Goal: Information Seeking & Learning: Learn about a topic

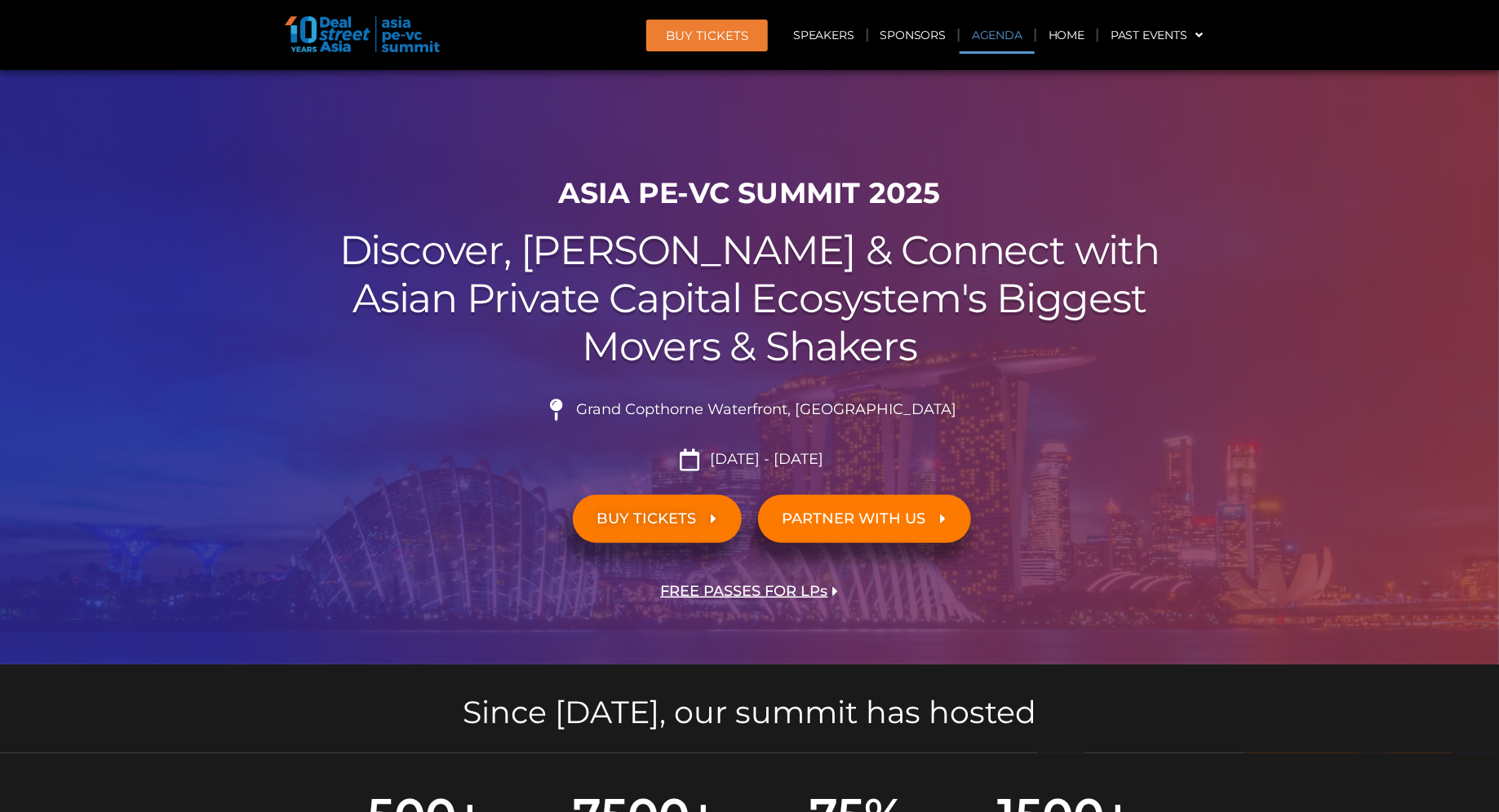
click at [1000, 35] on link "Agenda" at bounding box center [997, 34] width 75 height 37
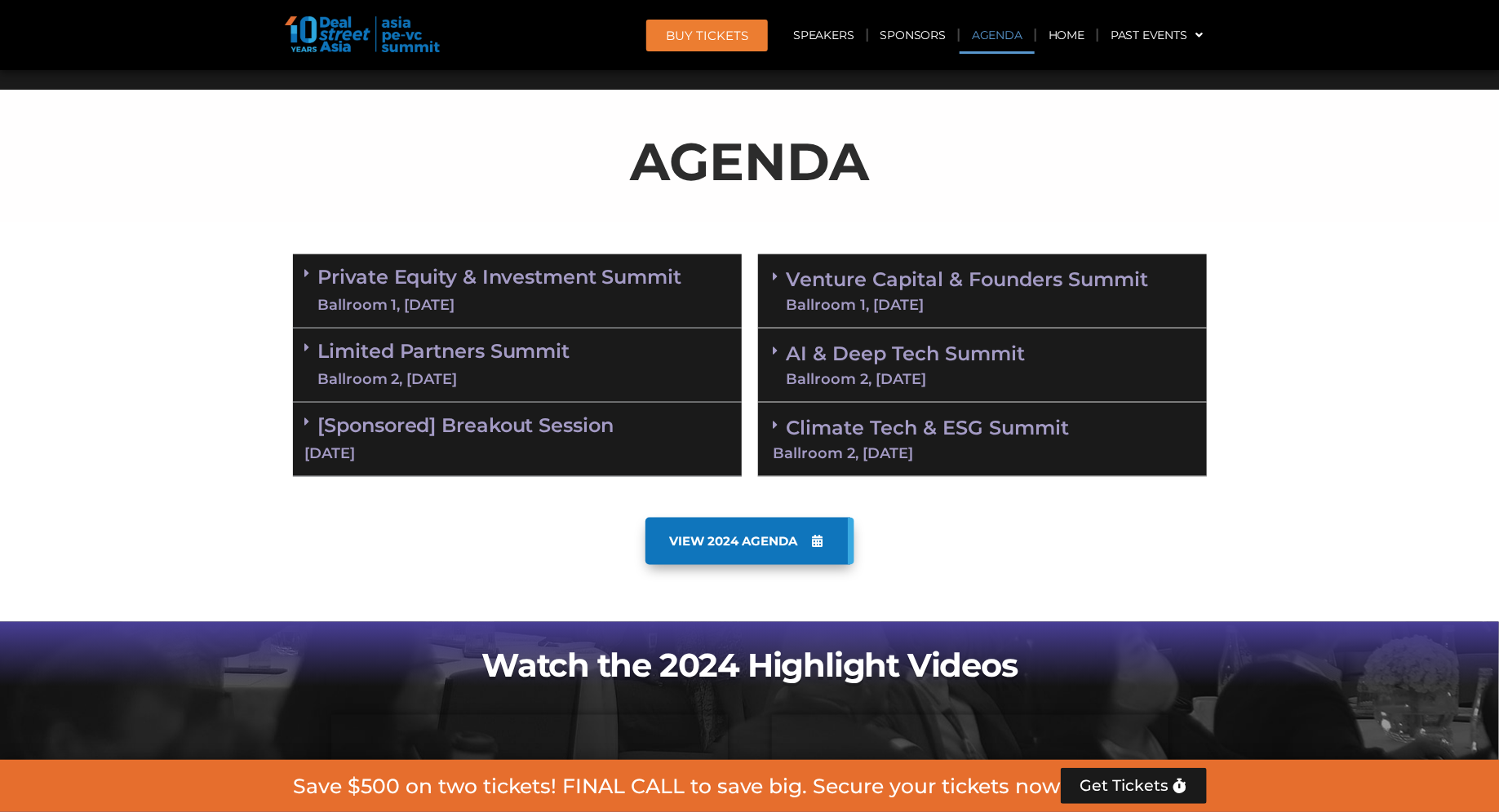
scroll to position [852, 0]
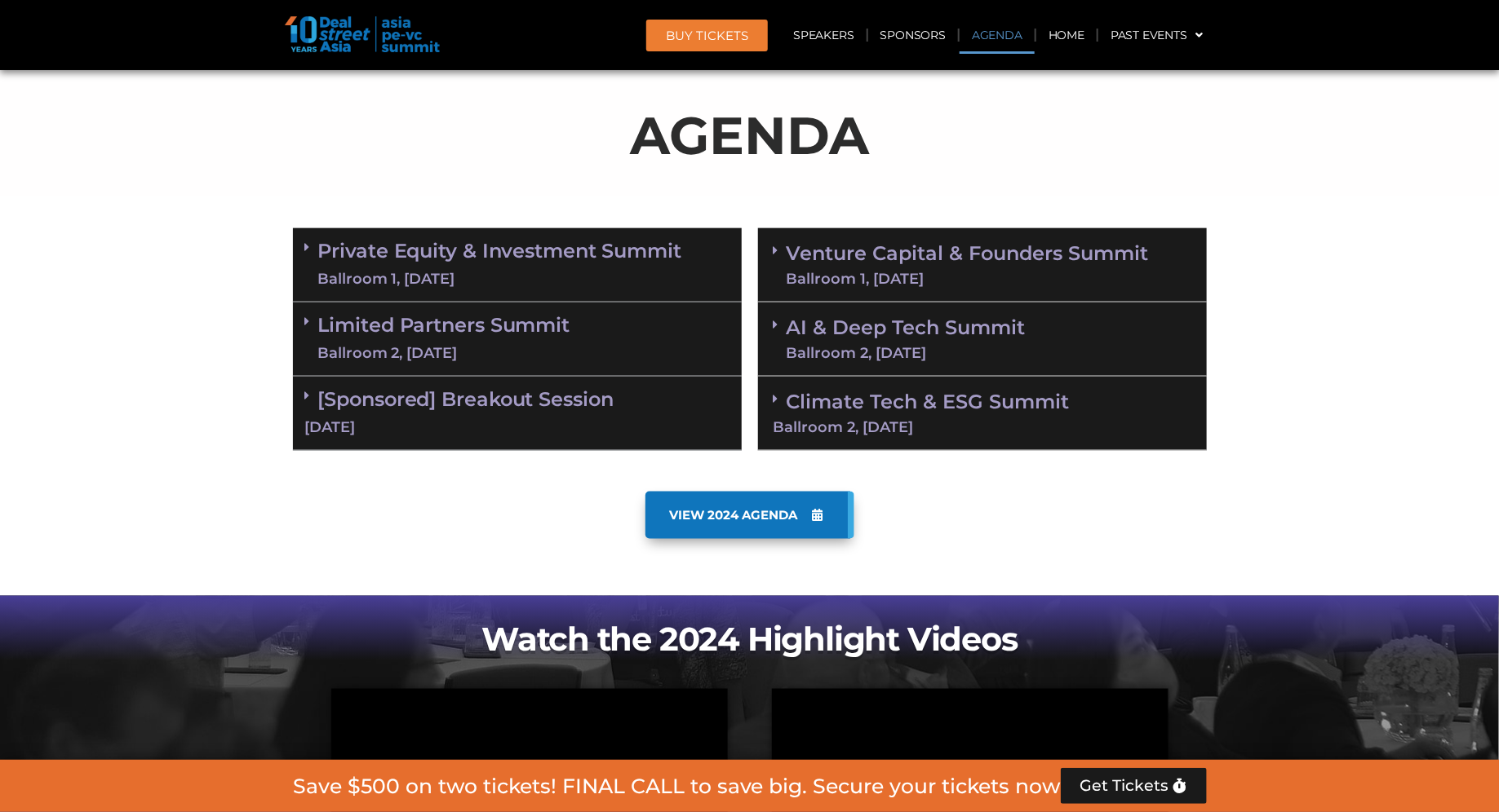
click at [507, 417] on div "[DATE]" at bounding box center [517, 427] width 424 height 20
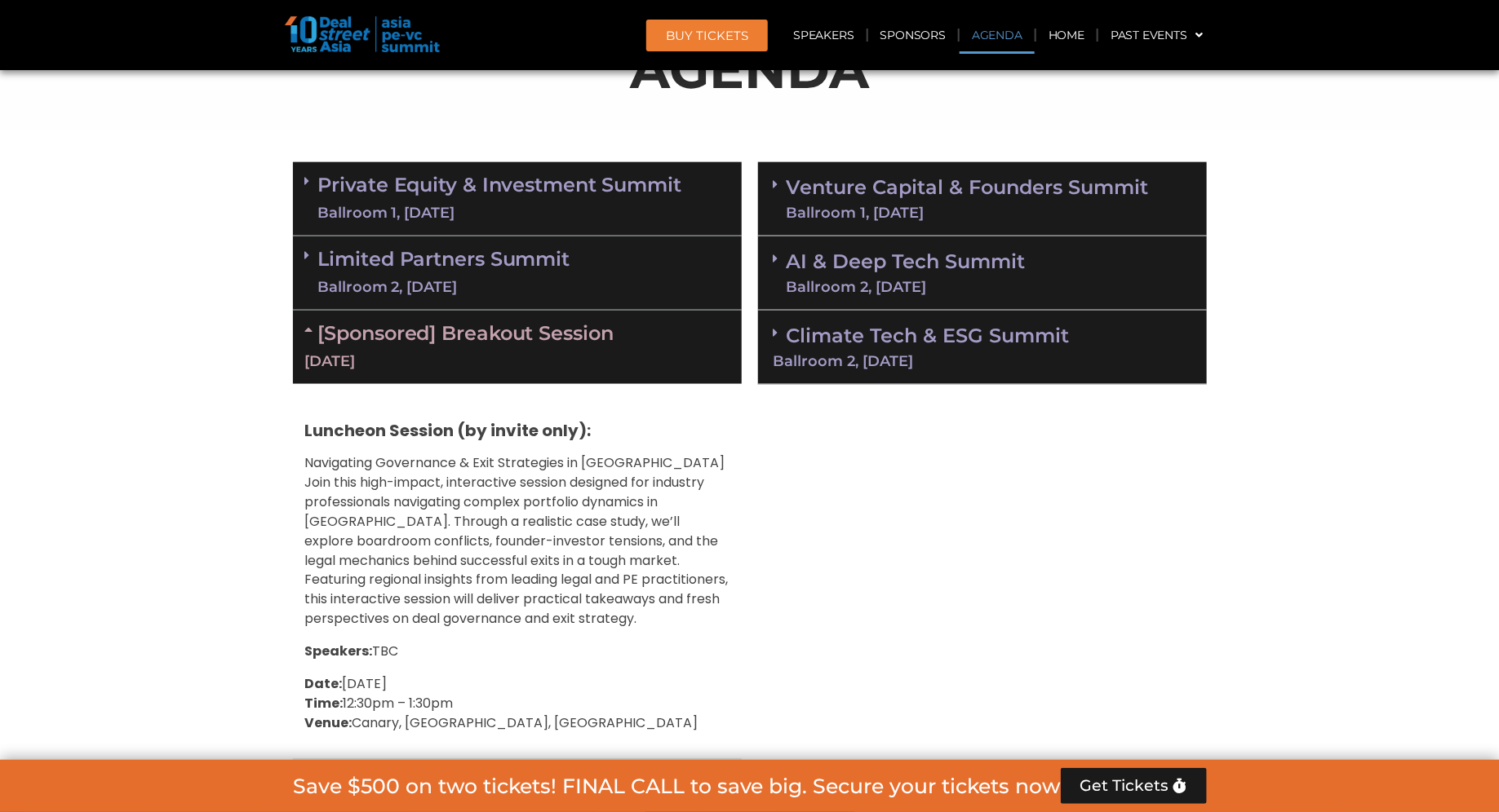
scroll to position [911, 0]
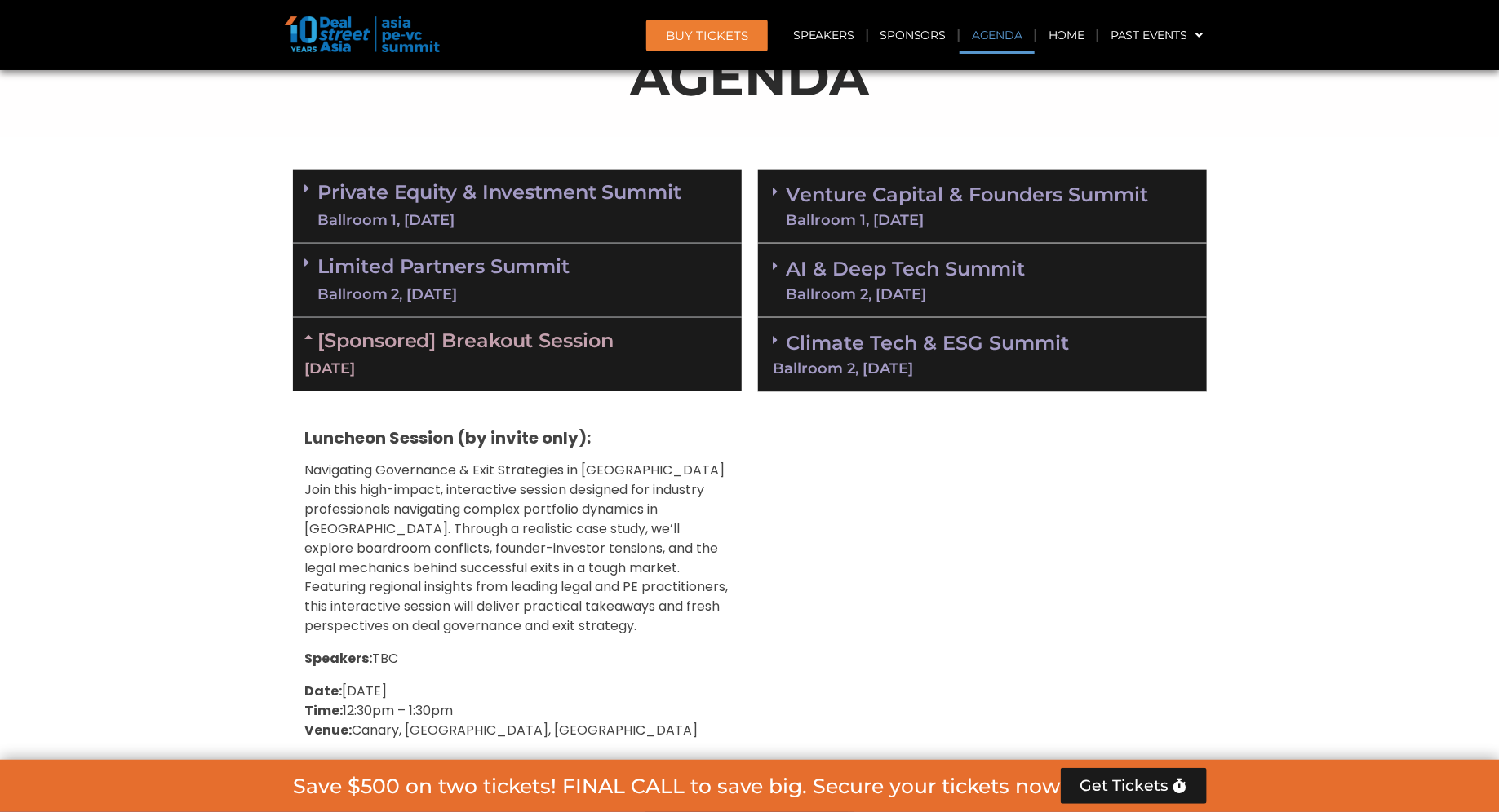
click at [811, 289] on div "Ballroom 2, [DATE]" at bounding box center [906, 294] width 239 height 14
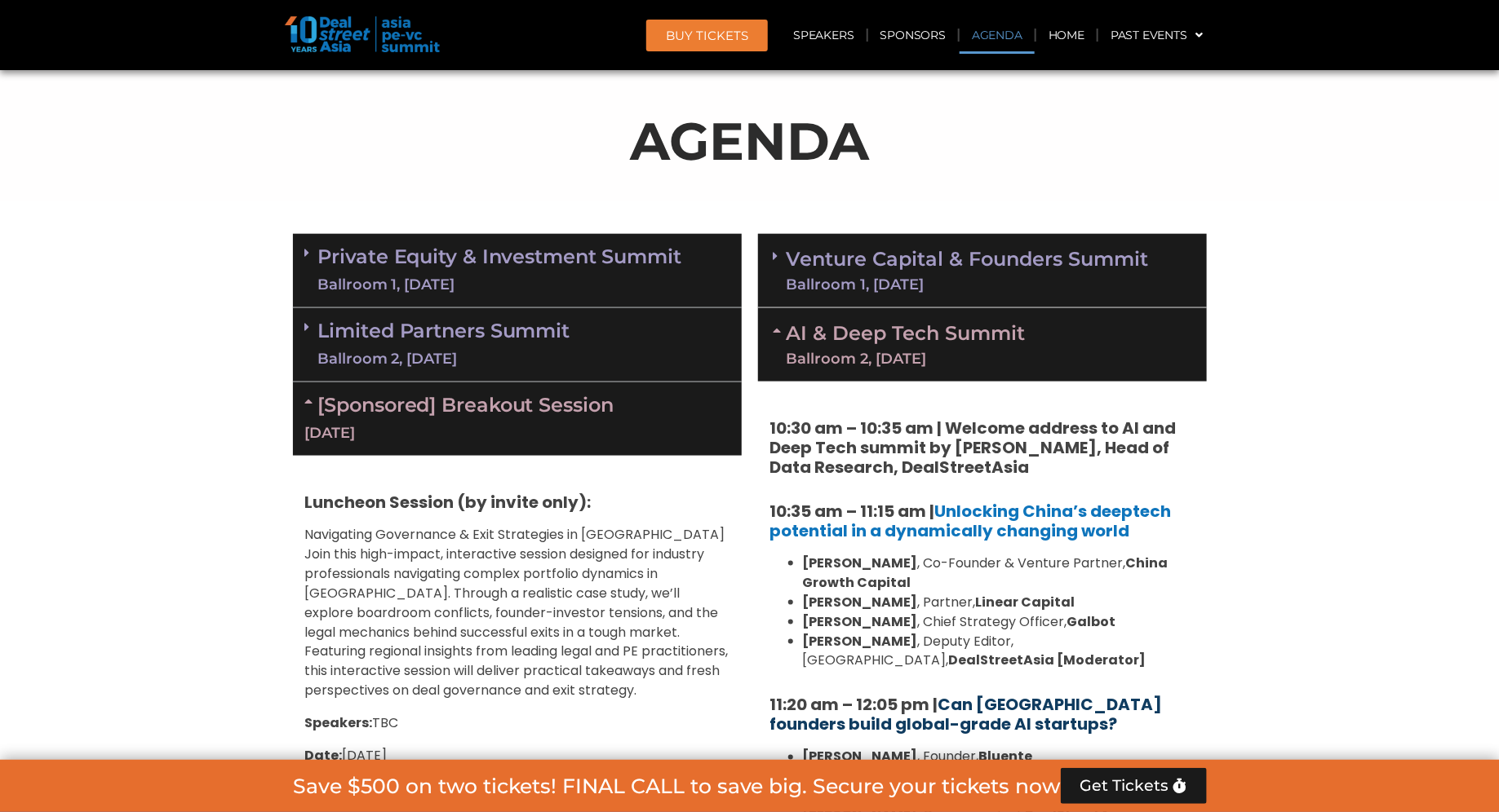
scroll to position [841, 0]
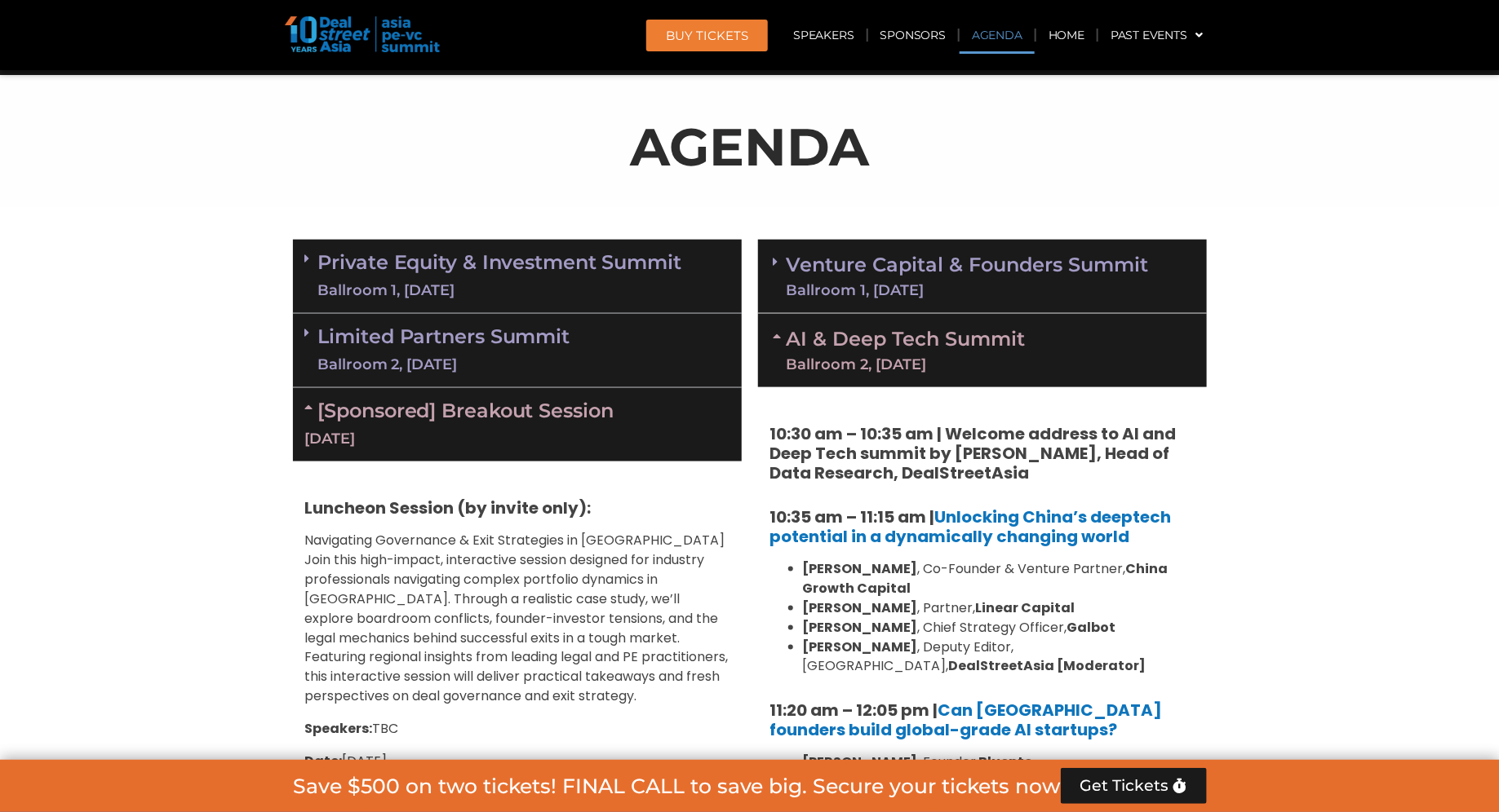
click at [1288, 487] on section "Private Equity & Investment Summit Ballroom 1, 10 Sept 8:00 am – 9:00 am | Regi…" at bounding box center [749, 745] width 1499 height 1026
click at [1261, 454] on section "Private Equity & Investment Summit Ballroom 1, 10 Sept 8:00 am – 9:00 am | Regi…" at bounding box center [749, 745] width 1499 height 1026
click at [782, 333] on icon at bounding box center [780, 336] width 13 height 13
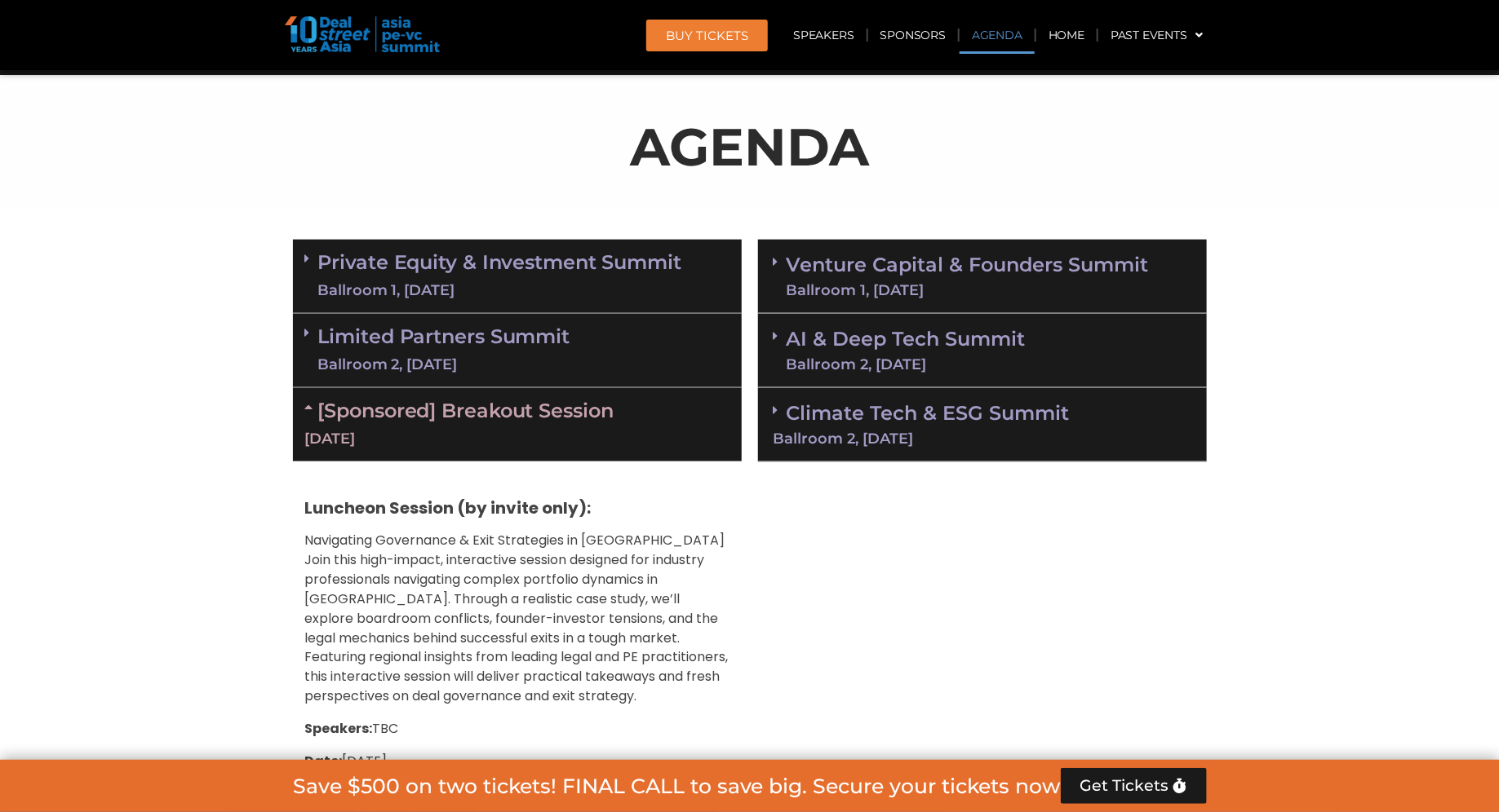
click at [307, 408] on icon at bounding box center [312, 407] width 13 height 13
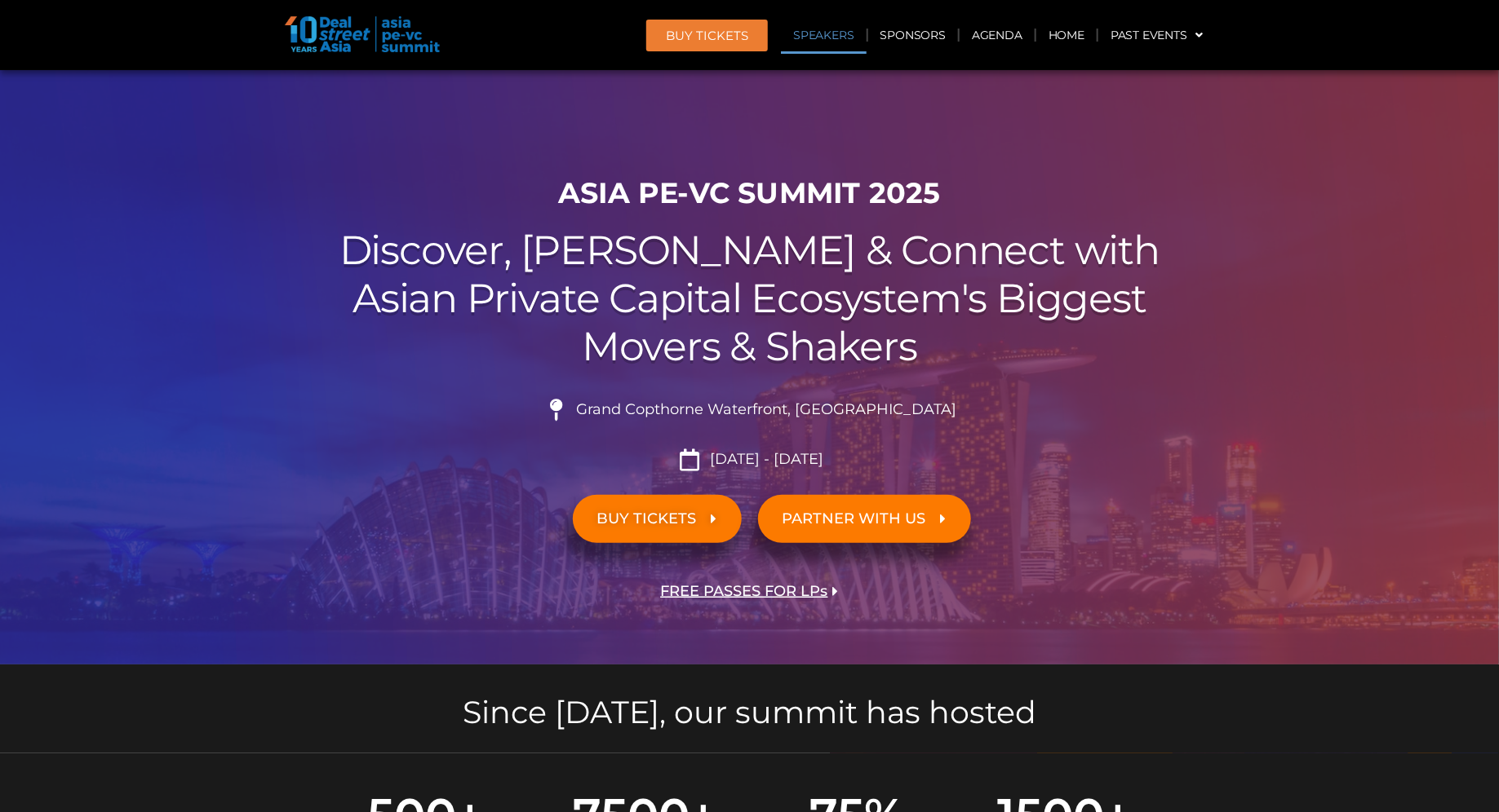
click at [829, 32] on link "Speakers" at bounding box center [823, 34] width 85 height 37
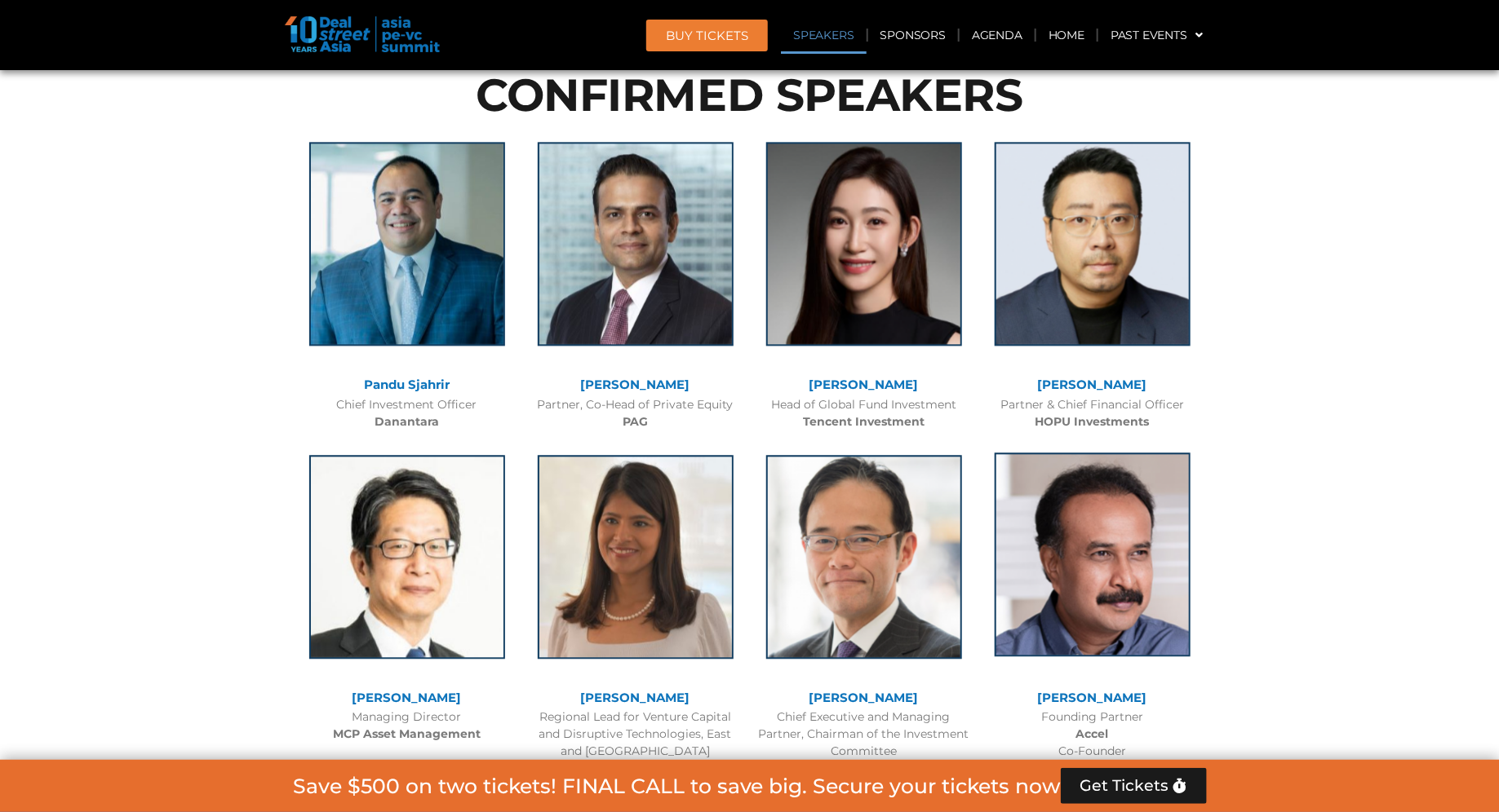
scroll to position [2475, 0]
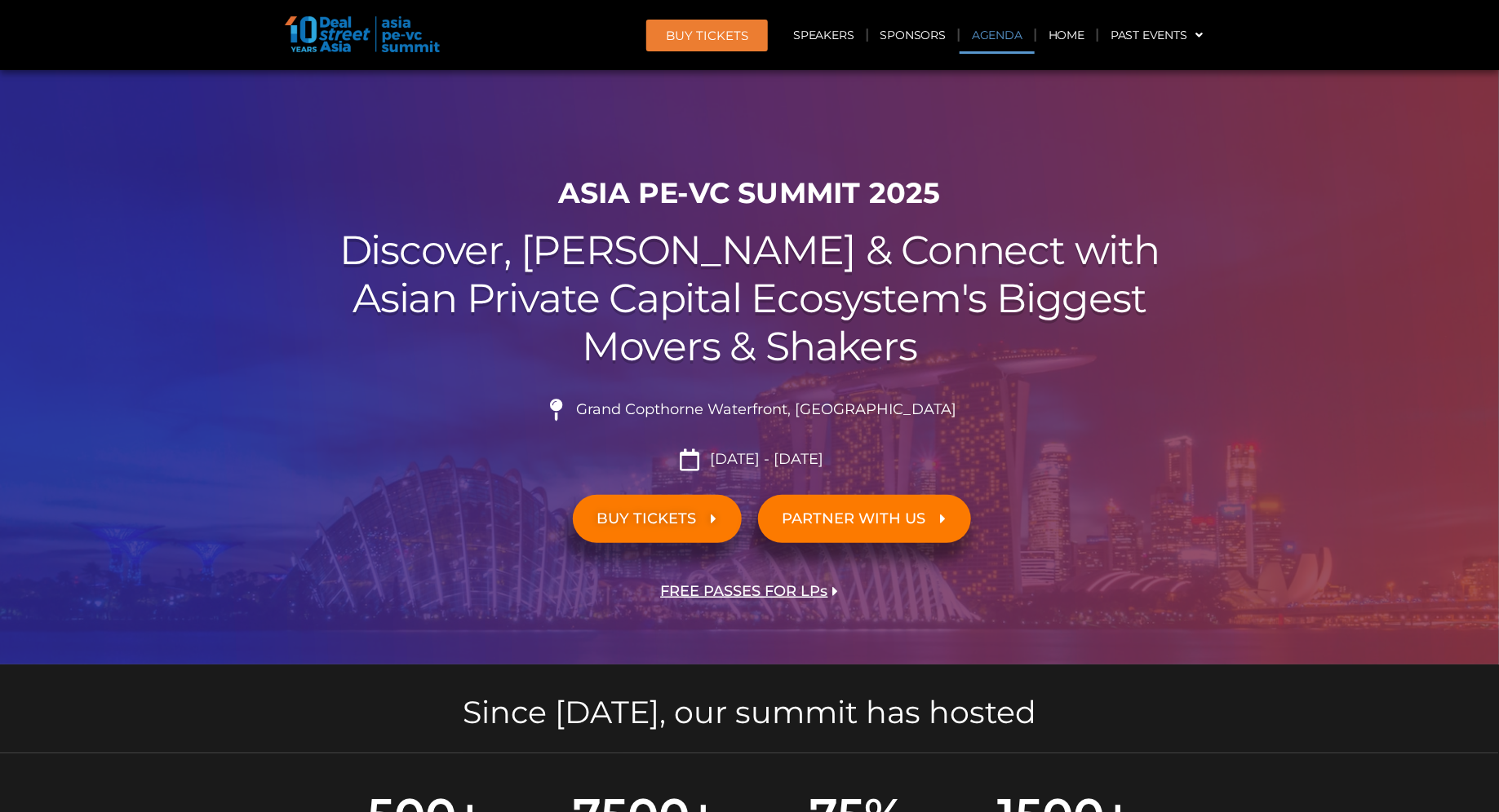
click at [1014, 44] on link "Agenda" at bounding box center [997, 34] width 75 height 37
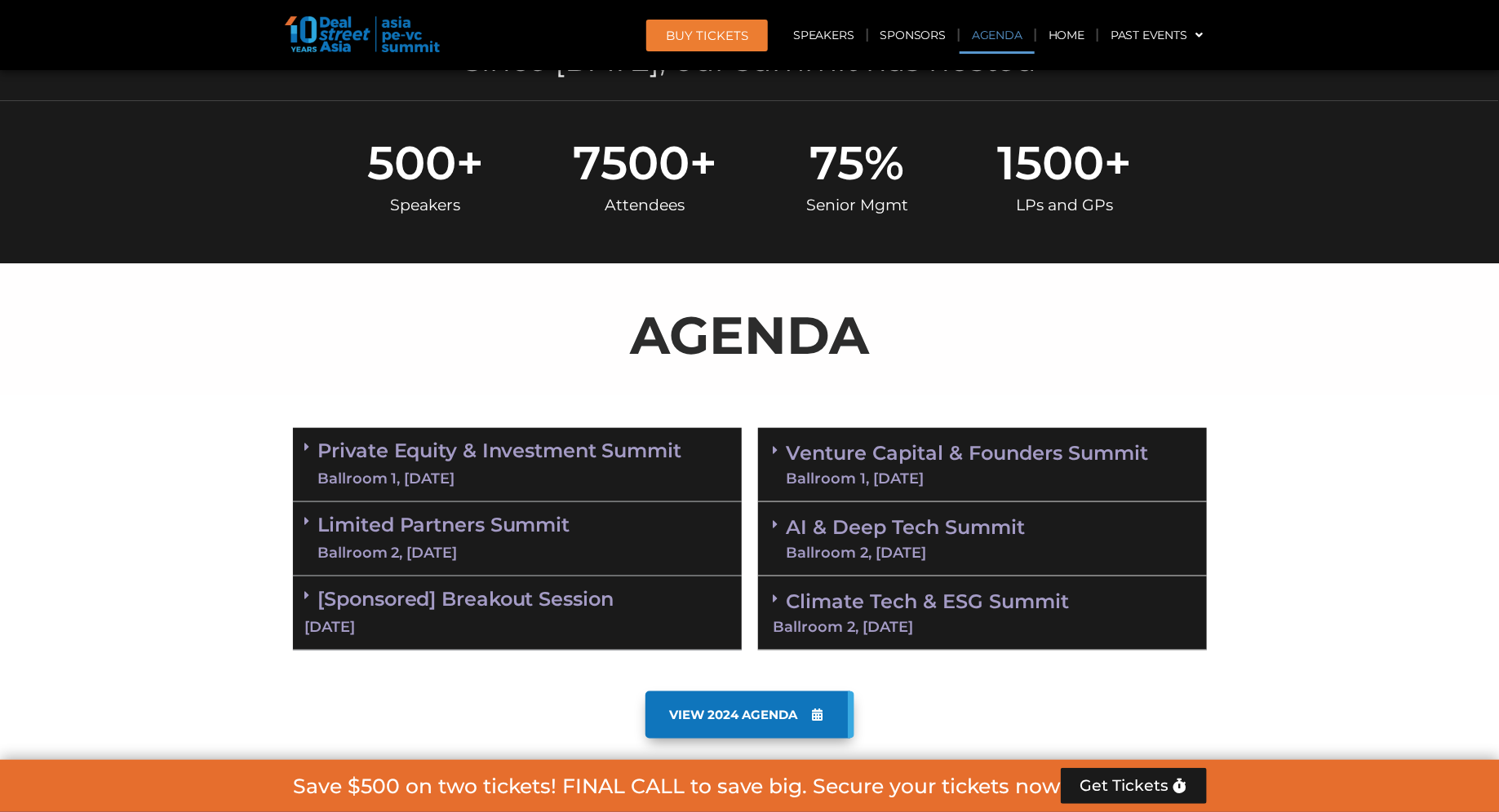
scroll to position [852, 0]
